Goal: Transaction & Acquisition: Obtain resource

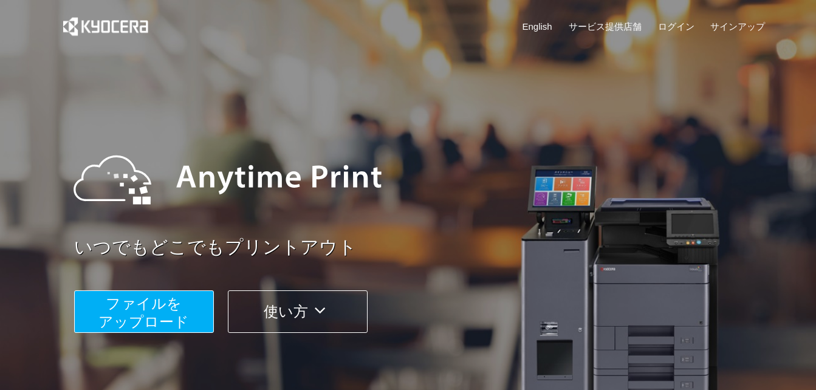
click at [298, 319] on button "使い方" at bounding box center [298, 311] width 140 height 43
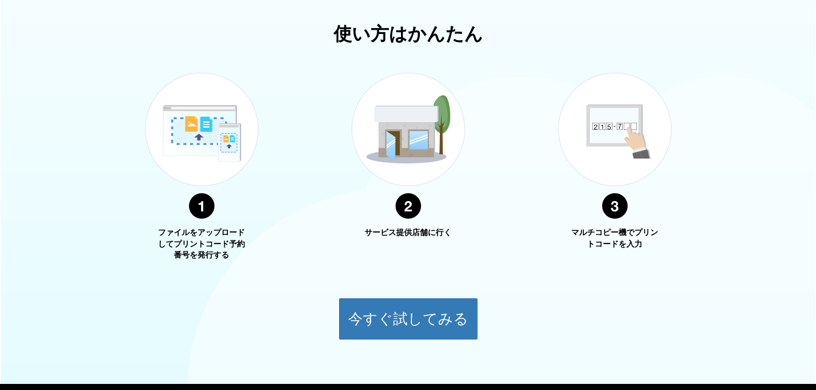
scroll to position [437, 0]
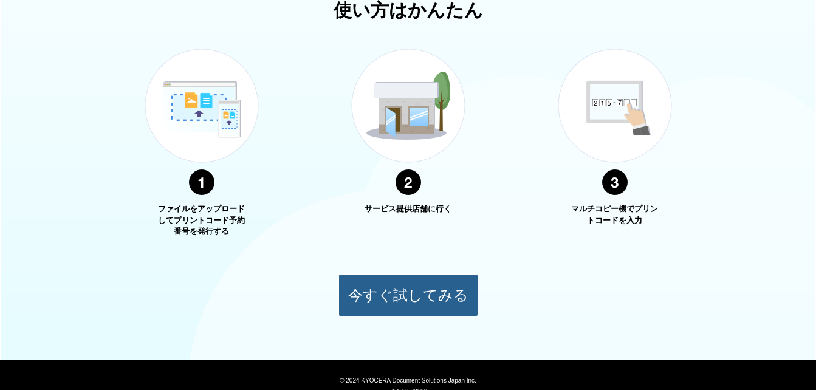
click at [444, 285] on button "今すぐ試してみる" at bounding box center [408, 295] width 140 height 43
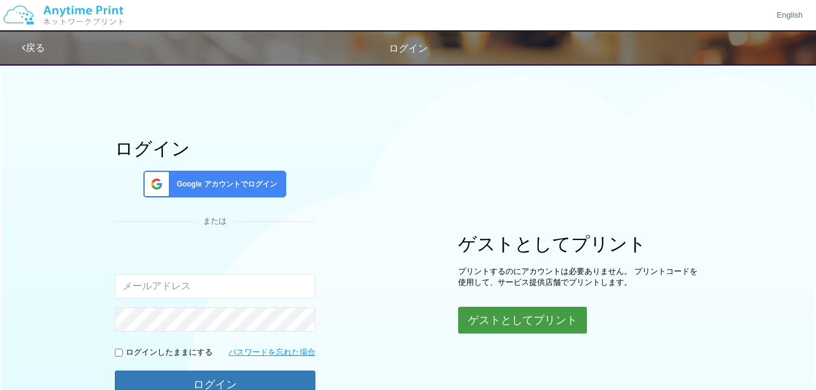
click at [551, 313] on button "ゲストとしてプリント" at bounding box center [522, 320] width 129 height 27
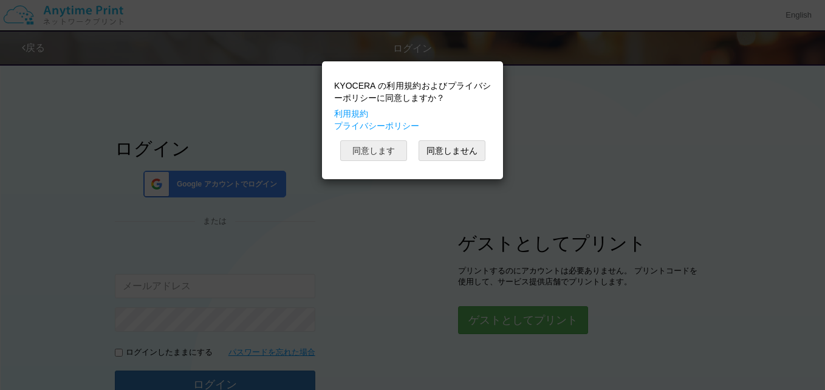
click at [383, 147] on button "同意します" at bounding box center [373, 150] width 67 height 21
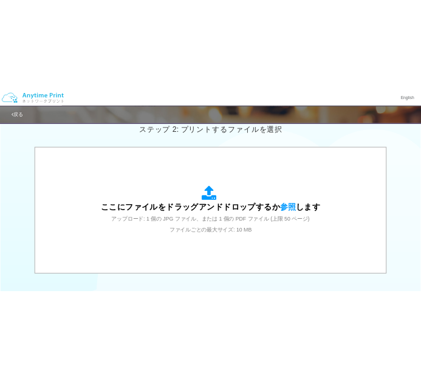
scroll to position [352, 0]
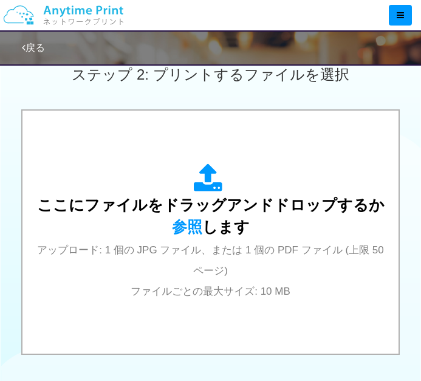
click at [95, 89] on div "ステップ 2: プリントするファイルを選択" at bounding box center [210, 74] width 421 height 69
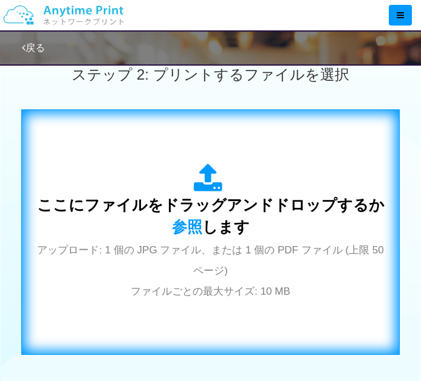
click at [271, 279] on div "ここにファイルをドラッグアンドドロップするか 参照 します アップロード: 1 個の JPG ファイル、または 1 個の PDF ファイル (上限 50 ペー…" at bounding box center [210, 231] width 353 height 137
click at [146, 280] on div "ここにファイルをドラッグアンドドロップするか 参照 します アップロード: 1 個の JPG ファイル、または 1 個の PDF ファイル (上限 50 ペー…" at bounding box center [210, 231] width 353 height 137
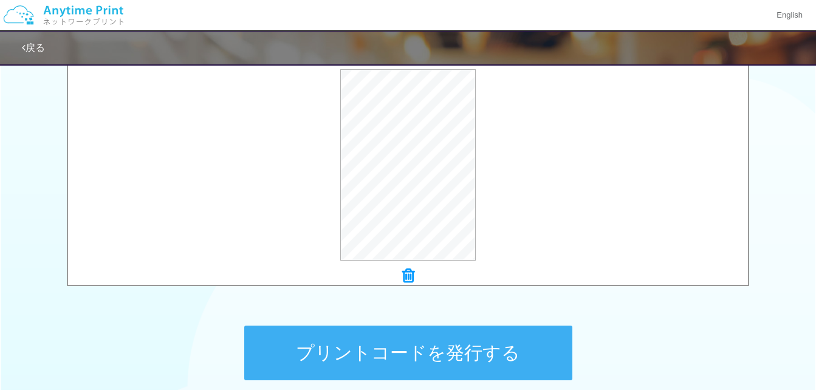
scroll to position [534, 0]
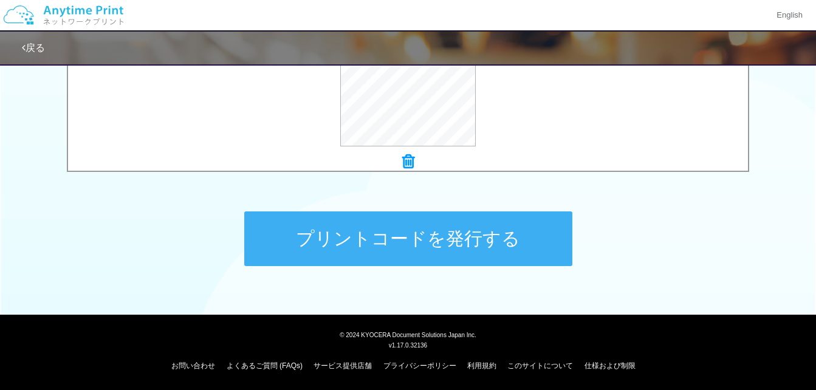
click at [401, 234] on button "プリントコードを発行する" at bounding box center [408, 238] width 328 height 55
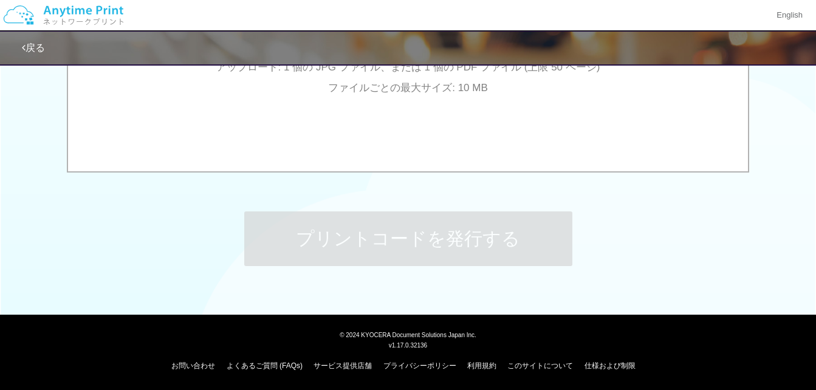
scroll to position [0, 0]
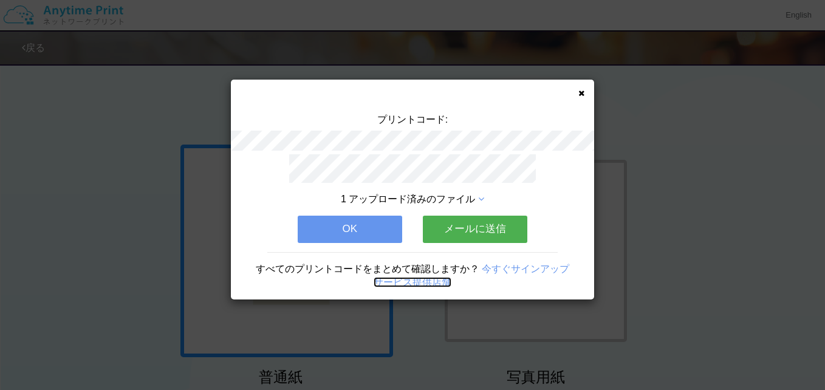
click at [426, 278] on link "サービス提供店舗" at bounding box center [412, 282] width 78 height 10
click at [463, 216] on button "メールに送信" at bounding box center [475, 229] width 104 height 27
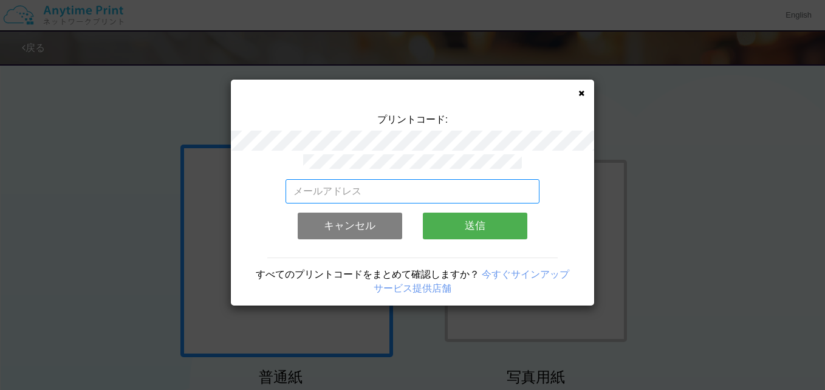
click at [393, 194] on input "email" at bounding box center [412, 191] width 254 height 24
type input "masa-purin3955@docomo.ne.jp"
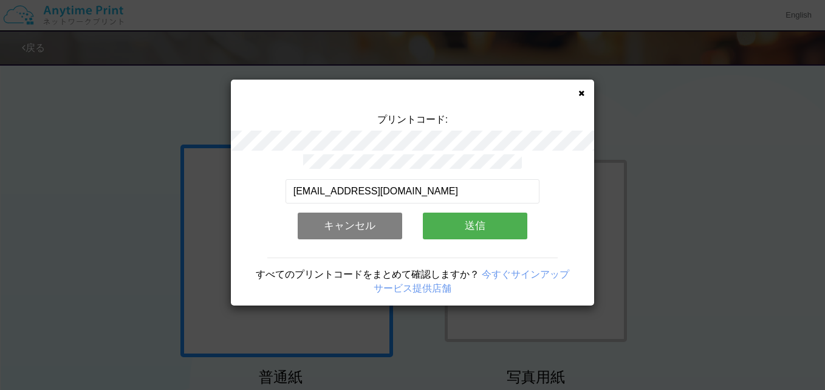
click at [457, 213] on button "送信" at bounding box center [475, 226] width 104 height 27
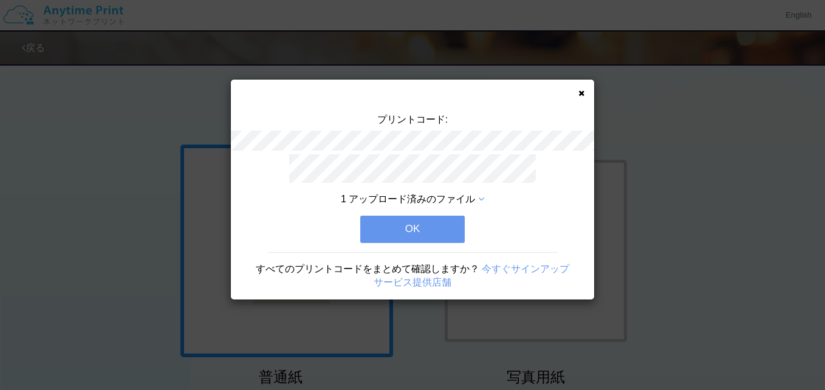
click at [421, 227] on button "OK" at bounding box center [412, 229] width 104 height 27
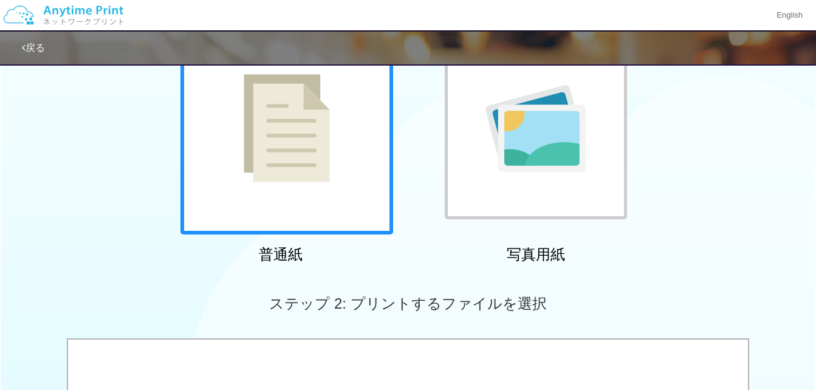
scroll to position [364, 0]
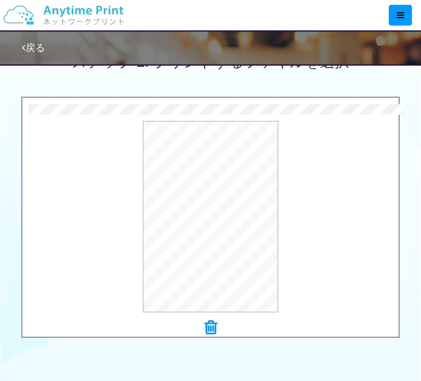
click at [206, 327] on icon at bounding box center [211, 327] width 12 height 16
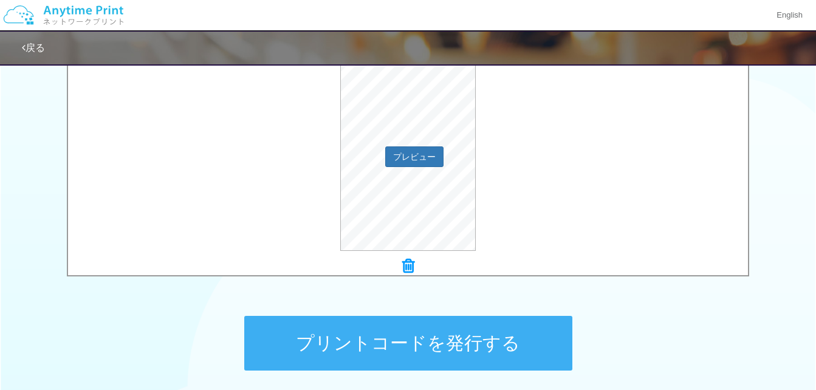
scroll to position [534, 0]
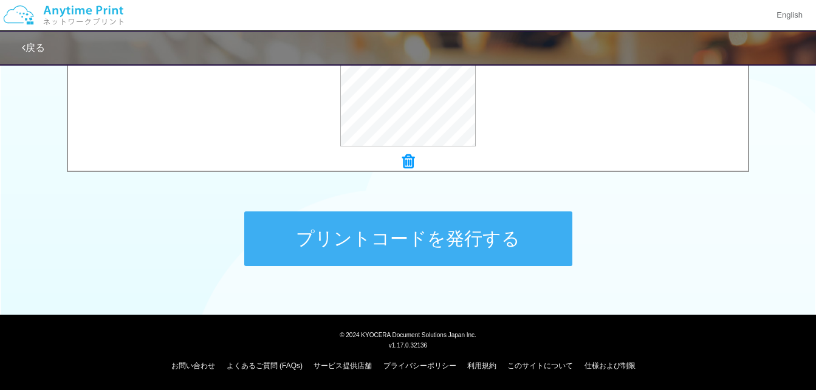
click at [362, 239] on button "プリントコードを発行する" at bounding box center [408, 238] width 328 height 55
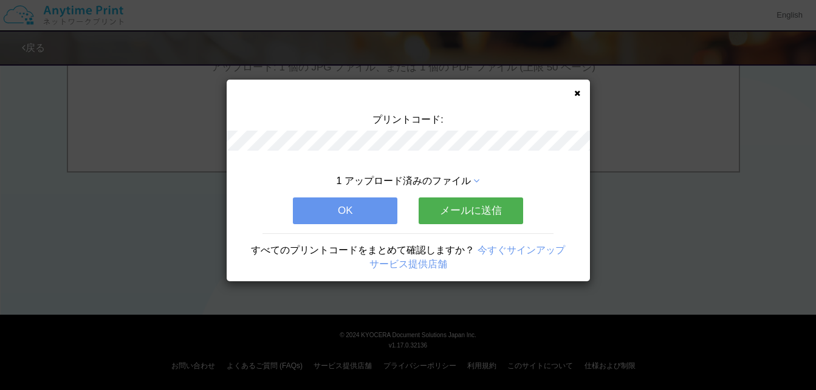
scroll to position [0, 0]
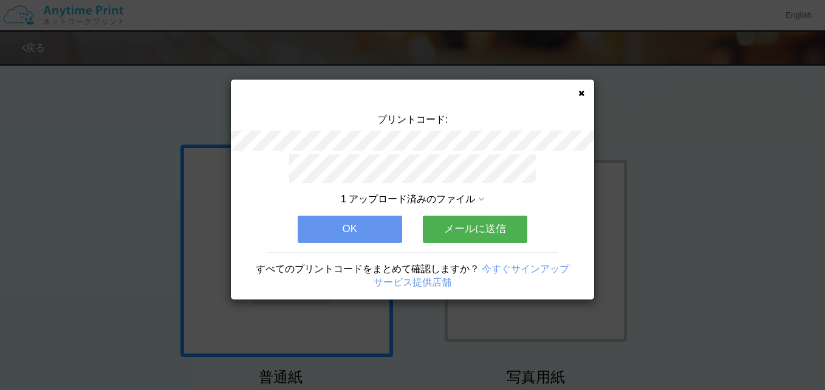
click at [508, 219] on button "メールに送信" at bounding box center [475, 229] width 104 height 27
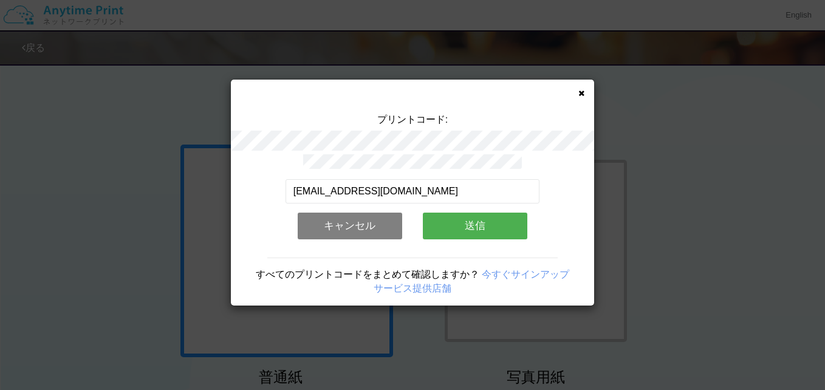
click at [468, 219] on button "送信" at bounding box center [475, 226] width 104 height 27
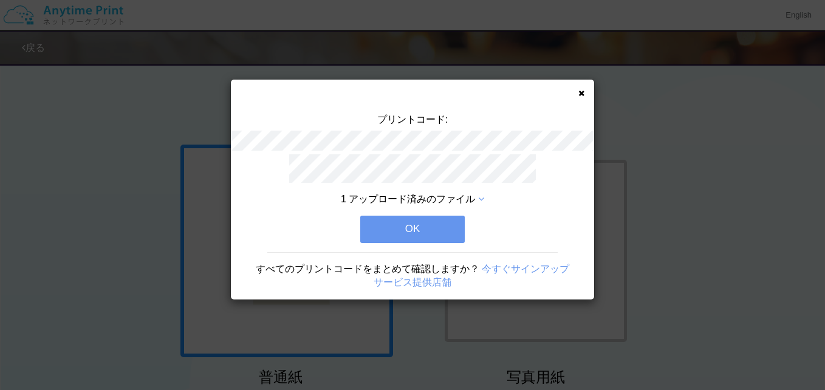
click at [418, 220] on button "OK" at bounding box center [412, 229] width 104 height 27
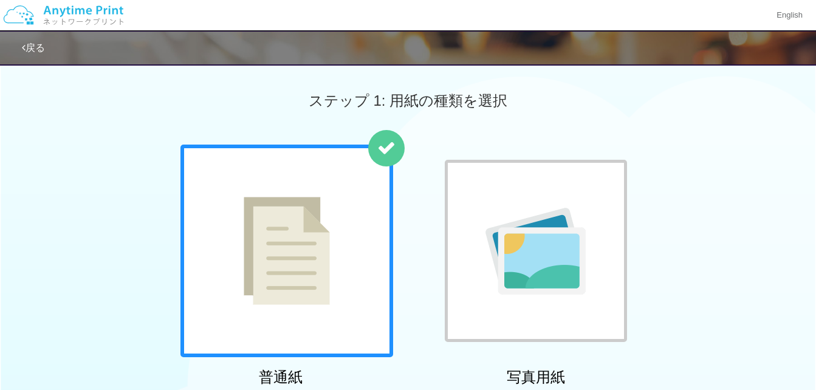
click at [31, 43] on link "戻る" at bounding box center [33, 48] width 23 height 10
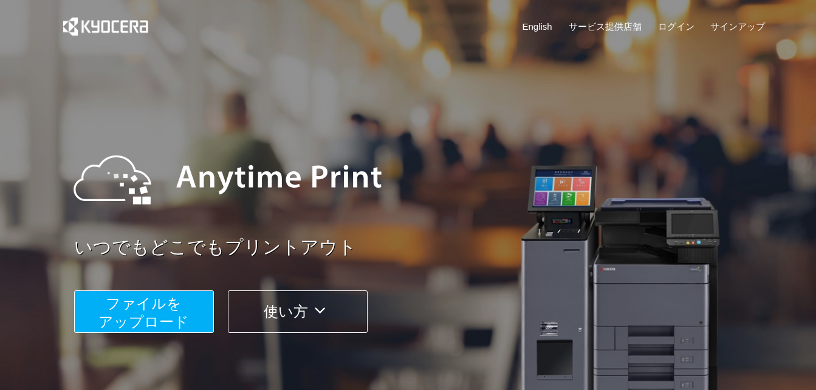
click at [332, 304] on icon at bounding box center [320, 310] width 24 height 18
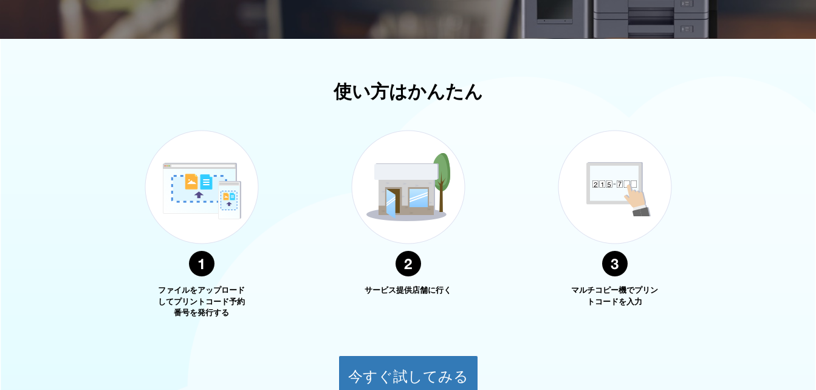
scroll to position [180, 0]
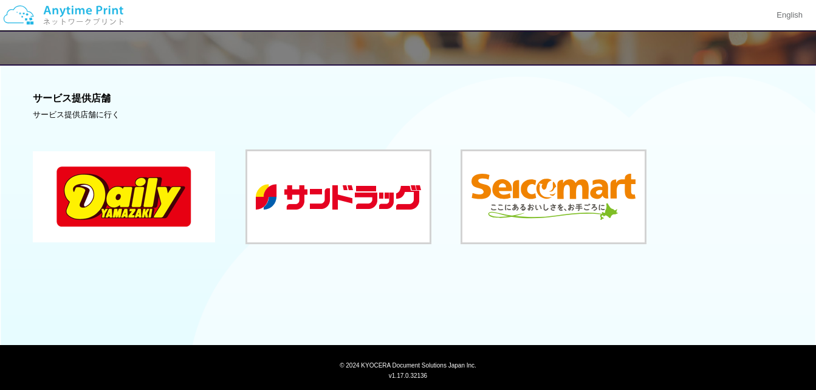
click at [126, 183] on button at bounding box center [124, 196] width 182 height 91
